Goal: Information Seeking & Learning: Learn about a topic

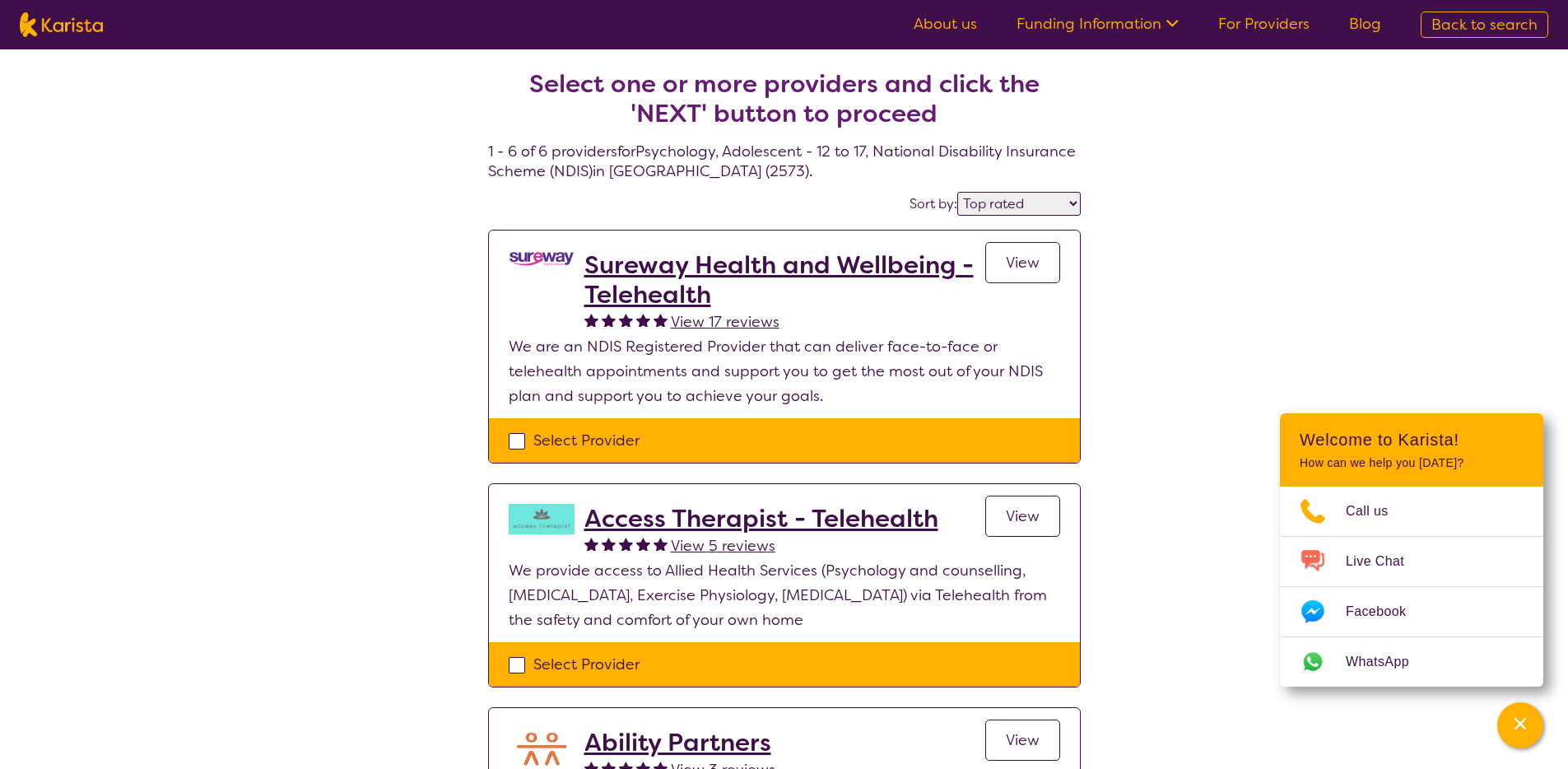
select select "by_score"
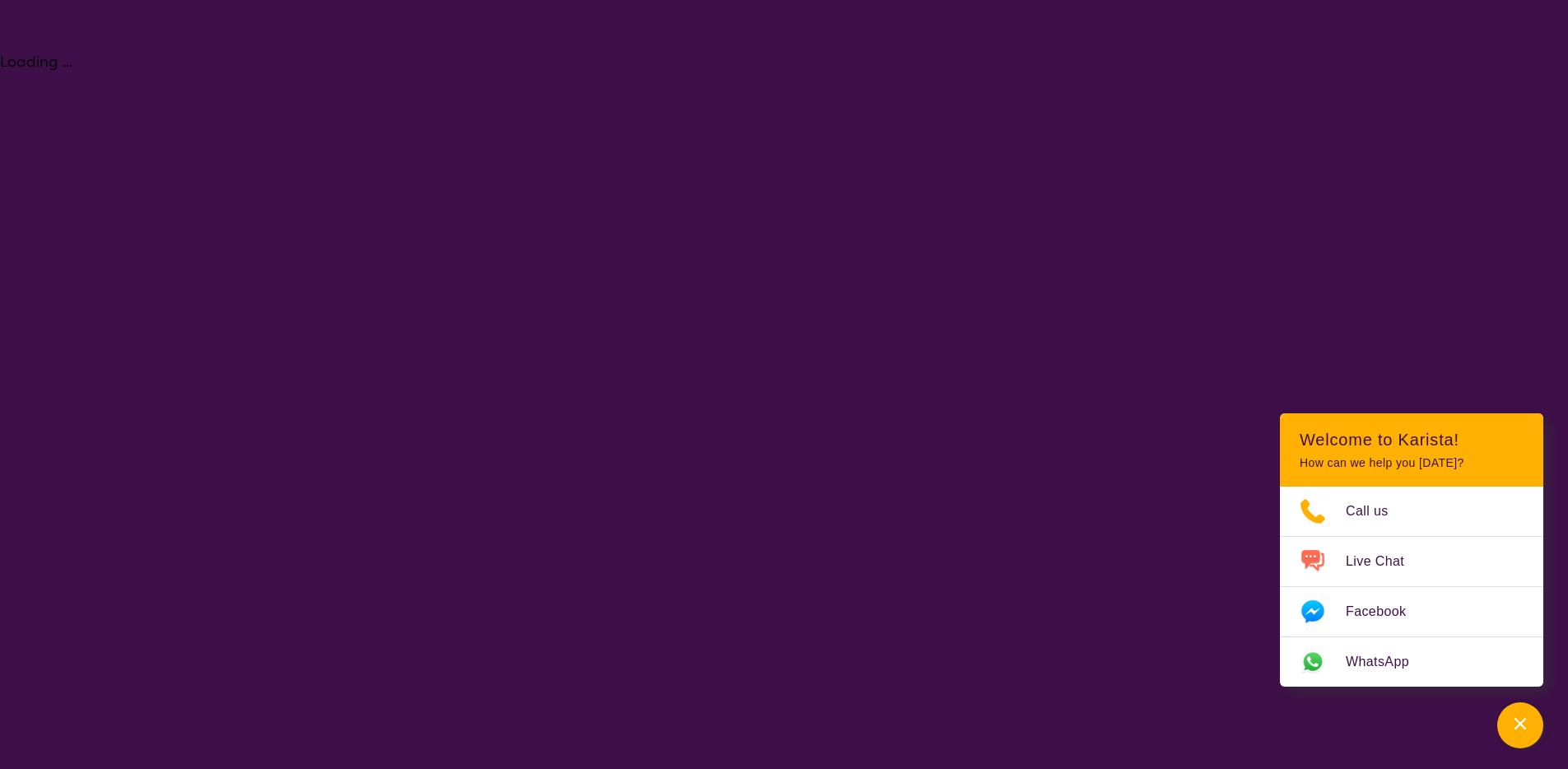
select select "Psychology"
select select "AS"
select select "NDIS"
select select "Psychology"
select select "AS"
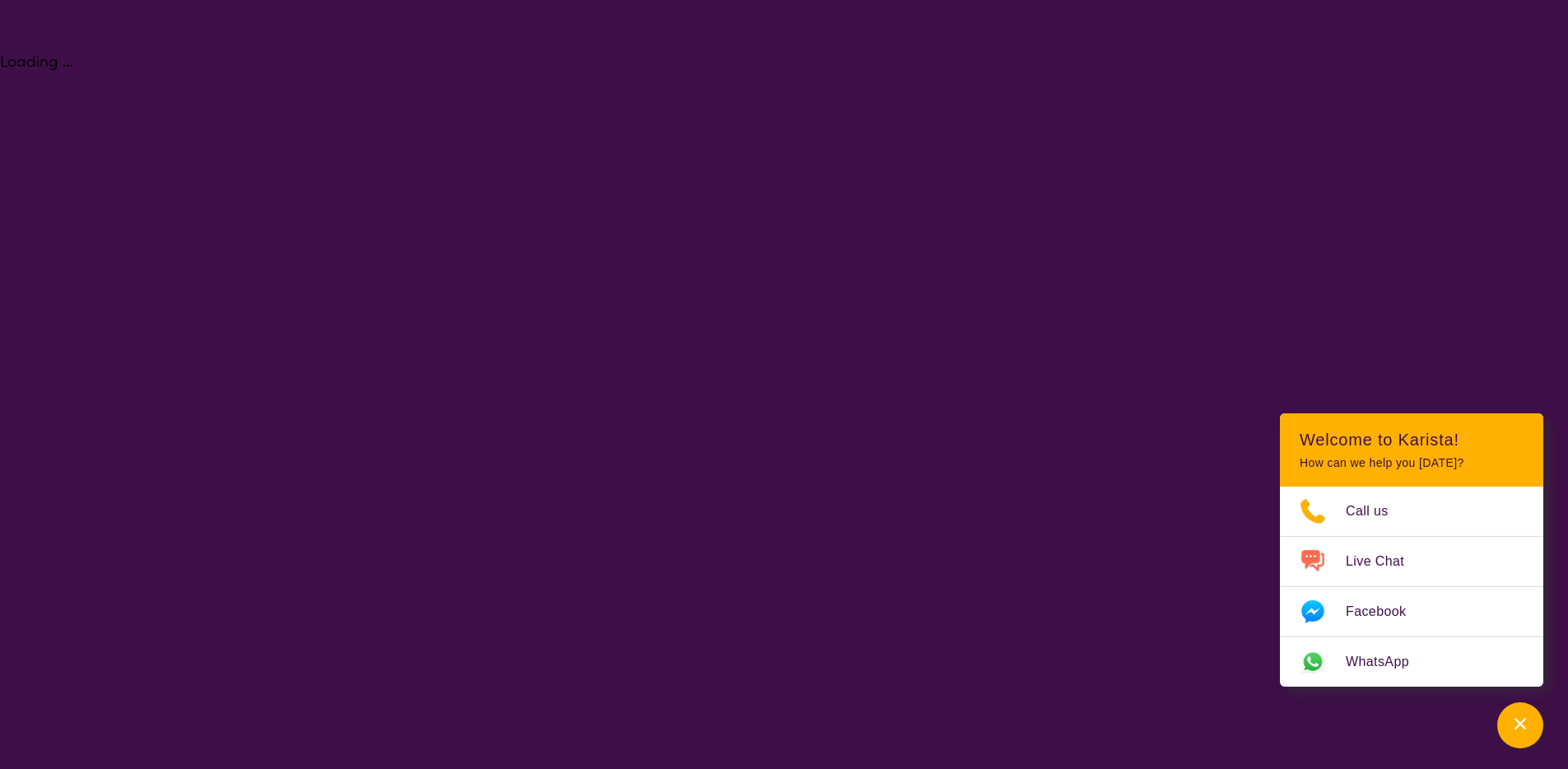
select select "NDIS"
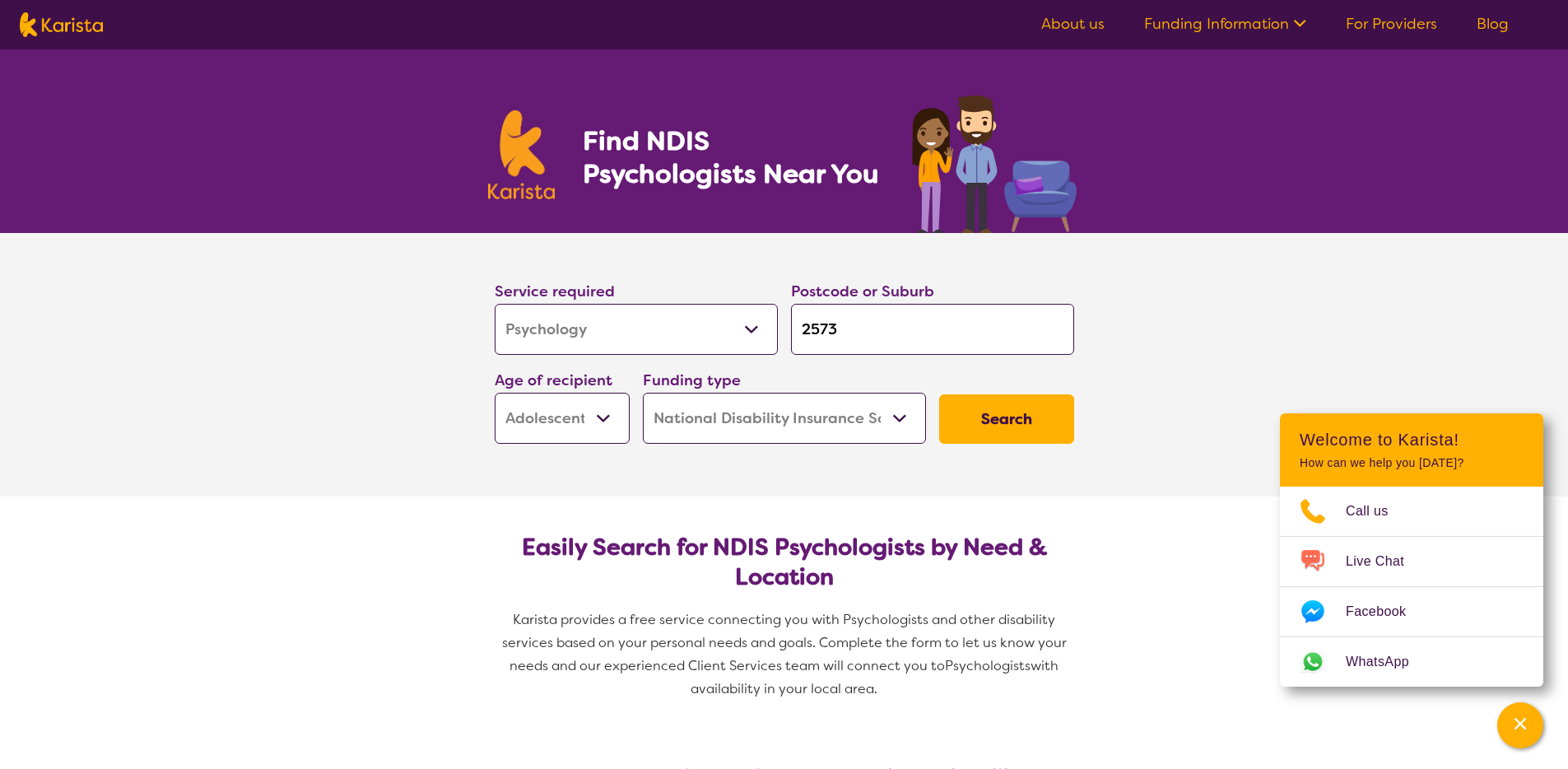
click at [697, 325] on select "Allied Health Assistant Assessment ([MEDICAL_DATA] or [MEDICAL_DATA]) Behaviour…" at bounding box center [636, 330] width 283 height 51
click at [495, 304] on select "Allied Health Assistant Assessment ([MEDICAL_DATA] or [MEDICAL_DATA]) Behaviour…" at bounding box center [636, 330] width 283 height 51
click at [589, 433] on select "Early Childhood - 0 to 9 Child - 10 to 11 Adolescent - 12 to 17 Adult - 18 to 6…" at bounding box center [563, 418] width 135 height 51
click at [495, 392] on select "Early Childhood - 0 to 9 Child - 10 to 11 Adolescent - 12 to 17 Adult - 18 to 6…" at bounding box center [563, 418] width 135 height 51
click at [814, 426] on select "Home Care Package (HCP) National Disability Insurance Scheme (NDIS) I don't know" at bounding box center [784, 418] width 283 height 51
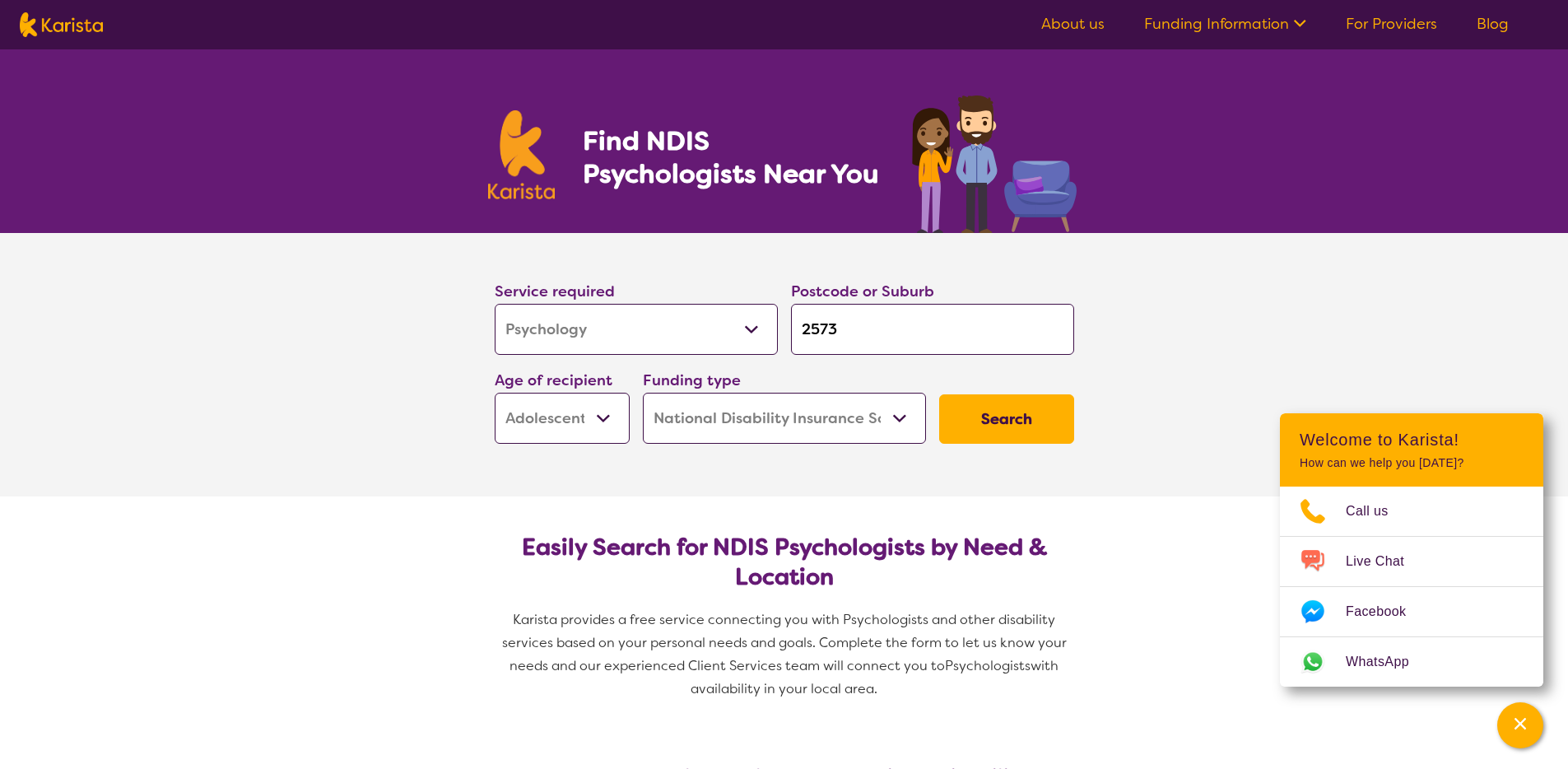
click at [643, 392] on select "Home Care Package (HCP) National Disability Insurance Scheme (NDIS) I don't know" at bounding box center [784, 418] width 283 height 51
click at [856, 339] on input "2573" at bounding box center [933, 330] width 283 height 51
click at [1043, 419] on button "Search" at bounding box center [1007, 419] width 135 height 50
select select "by_score"
